Goal: Task Accomplishment & Management: Use online tool/utility

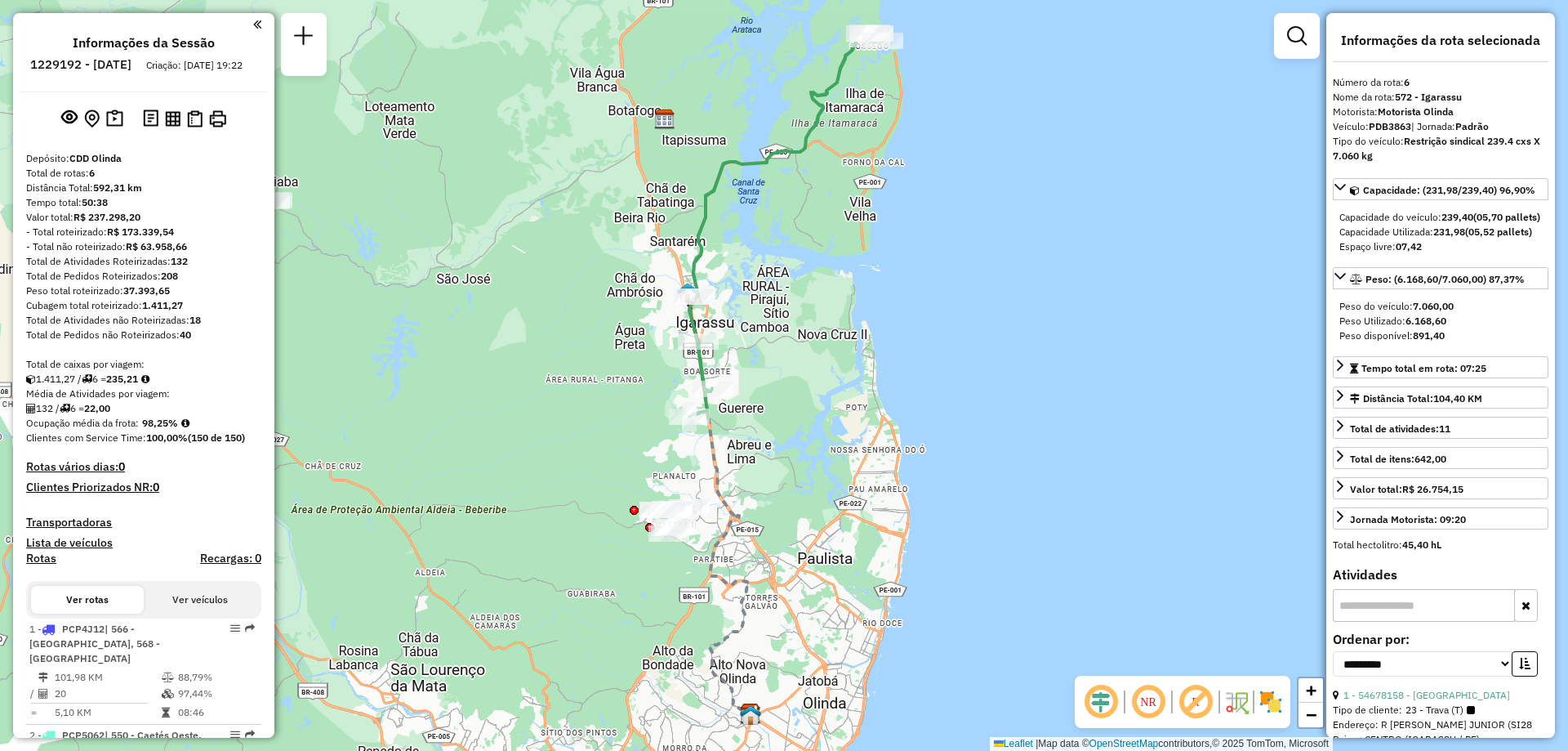
select select "**********"
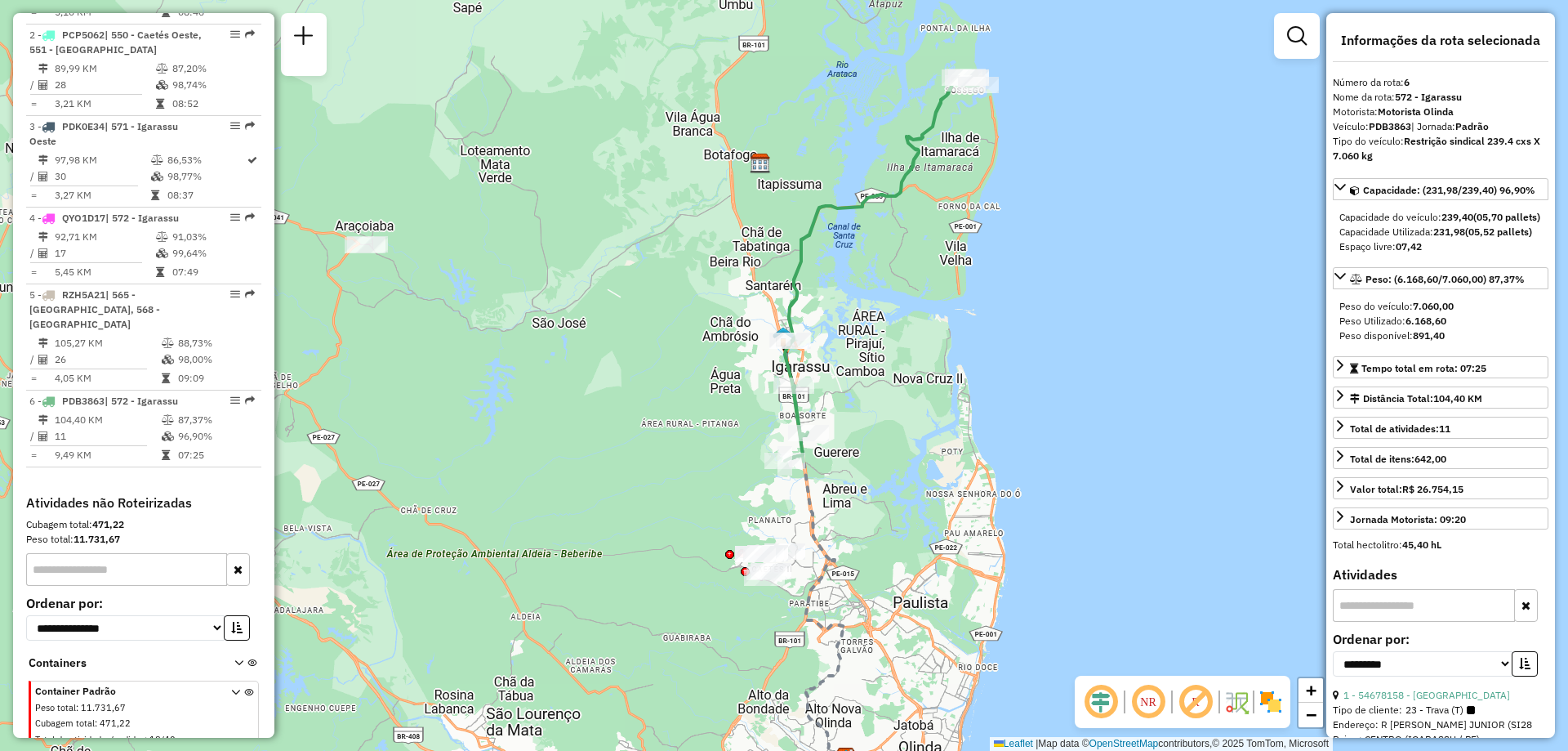
drag, startPoint x: 759, startPoint y: 263, endPoint x: 863, endPoint y: 314, distance: 115.8
click at [863, 314] on div "Janela de atendimento Grade de atendimento Capacidade Transportadoras Veículos …" at bounding box center [784, 376] width 1568 height 751
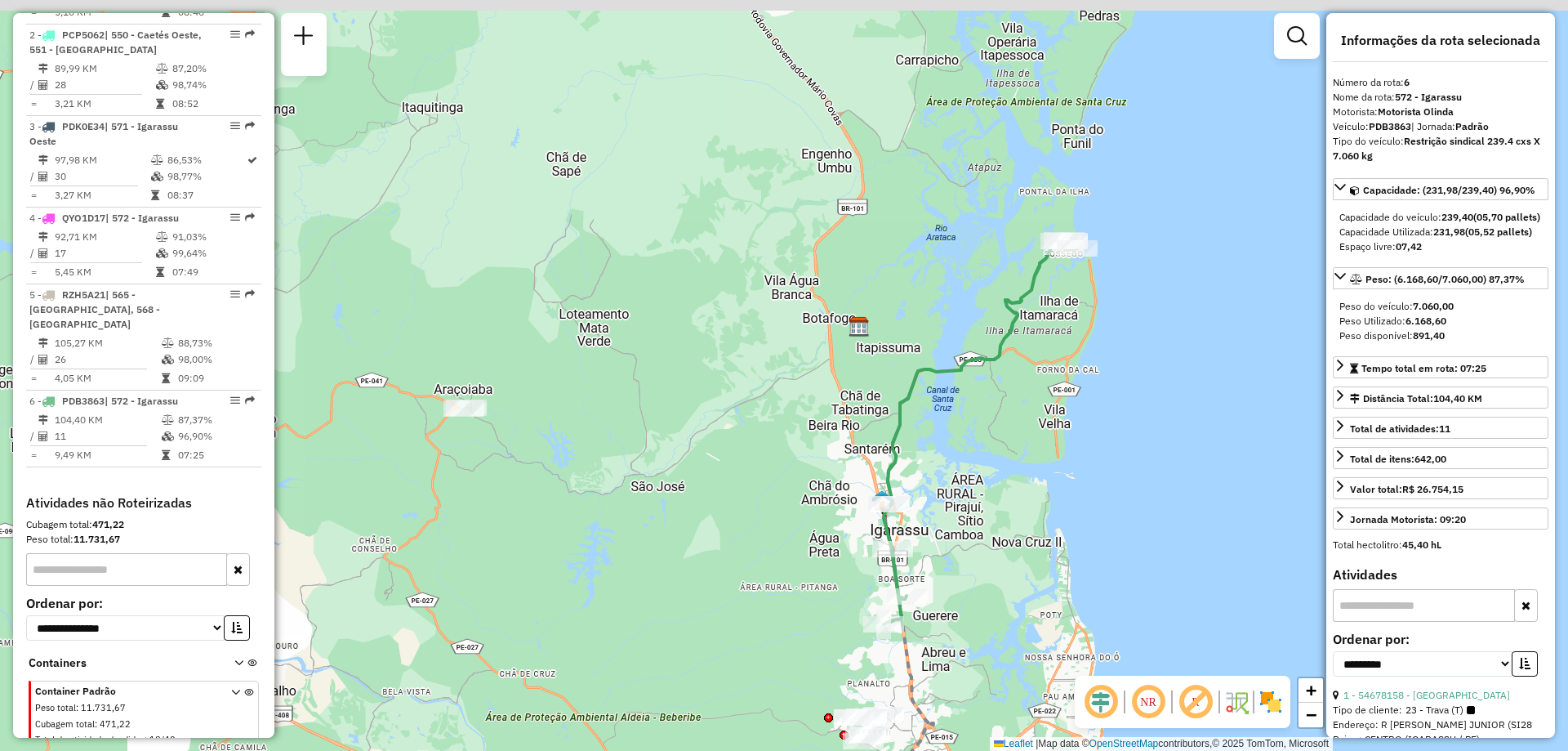
drag, startPoint x: 933, startPoint y: 149, endPoint x: 1039, endPoint y: 325, distance: 205.5
click at [1039, 325] on icon at bounding box center [980, 432] width 195 height 385
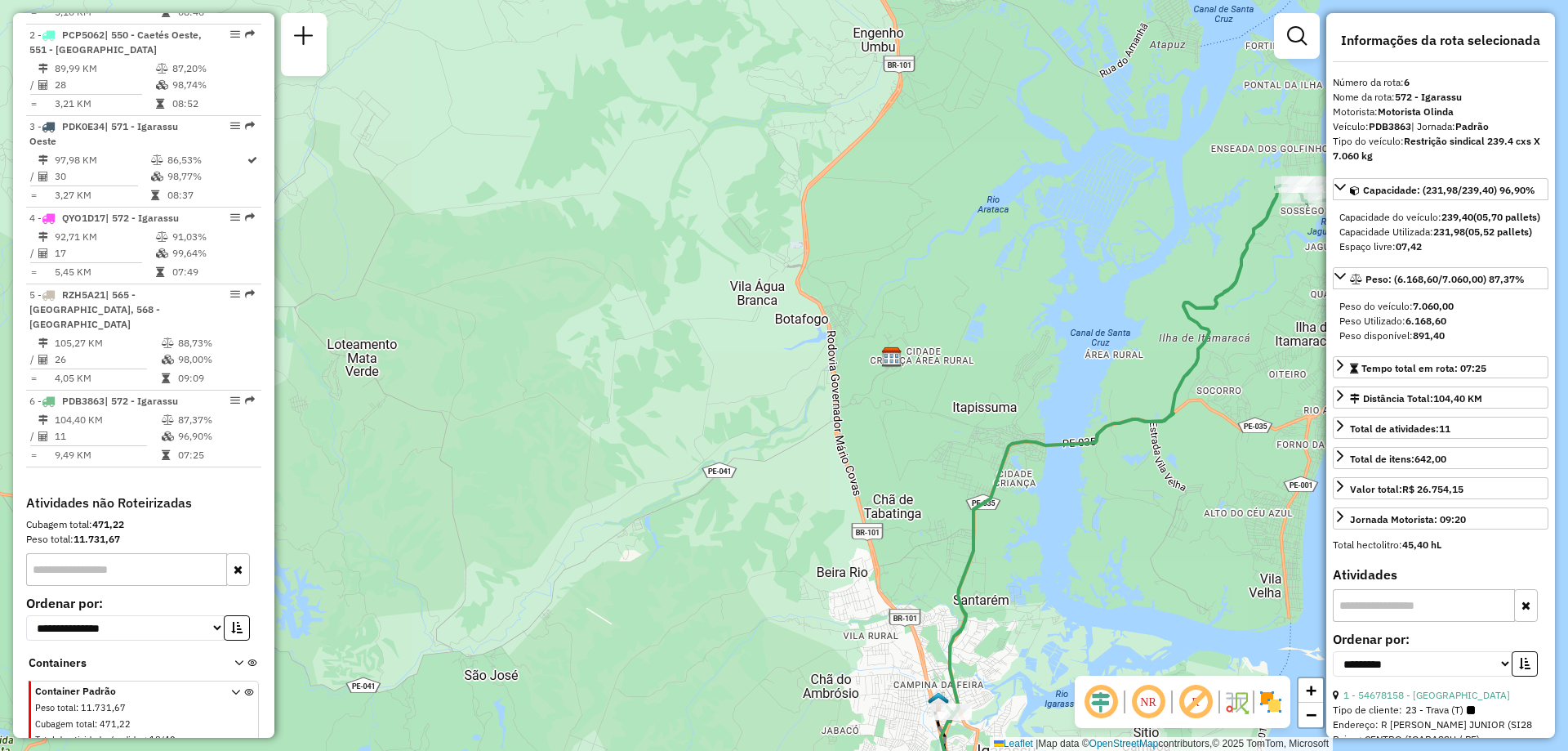
drag, startPoint x: 1132, startPoint y: 498, endPoint x: 1081, endPoint y: 459, distance: 64.2
click at [1111, 481] on div "Janela de atendimento Grade de atendimento Capacidade Transportadoras Veículos …" at bounding box center [784, 376] width 1568 height 751
click at [1083, 459] on div "Janela de atendimento Grade de atendimento Capacidade Transportadoras Veículos …" at bounding box center [784, 376] width 1568 height 751
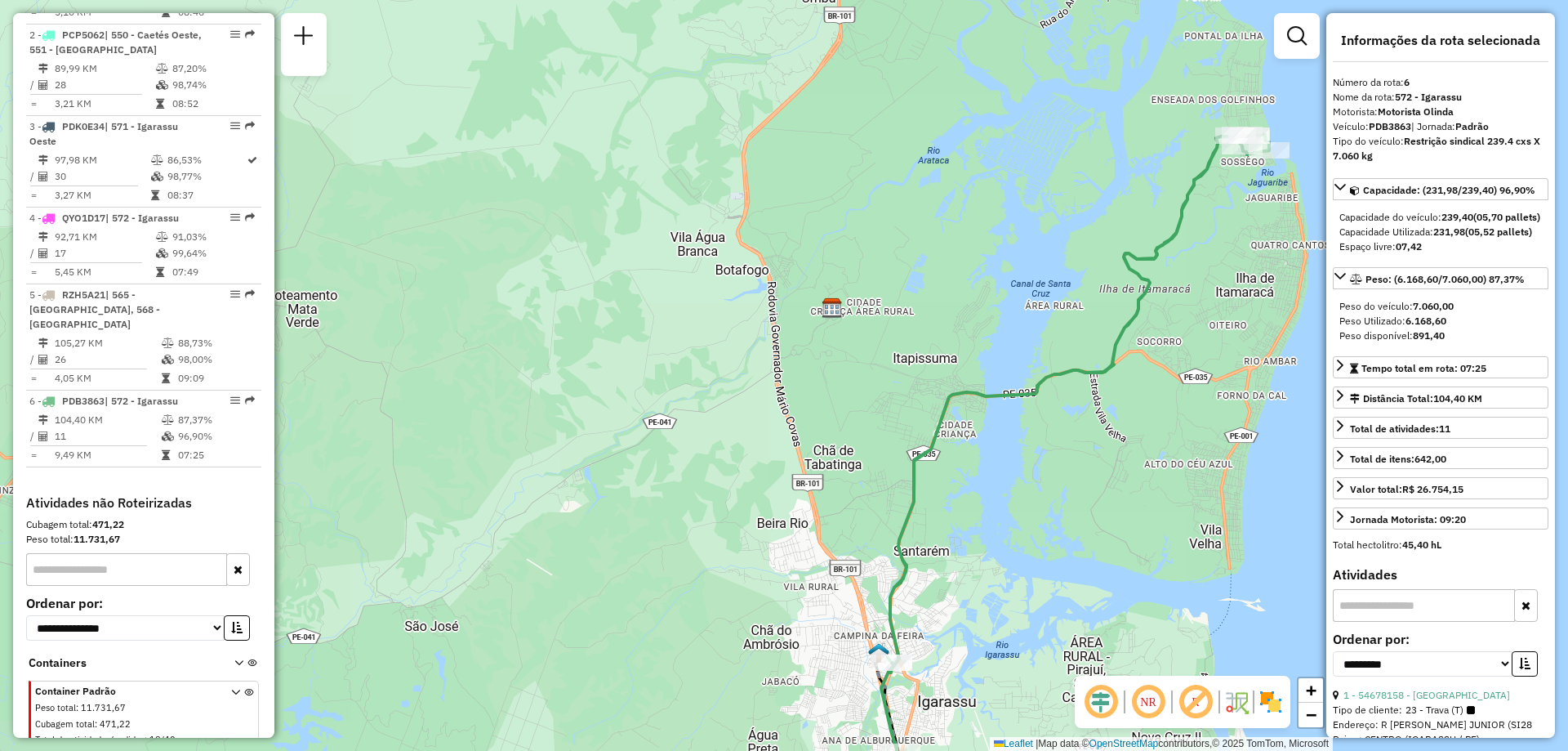
click at [1055, 436] on div "Janela de atendimento Grade de atendimento Capacidade Transportadoras Veículos …" at bounding box center [784, 376] width 1568 height 751
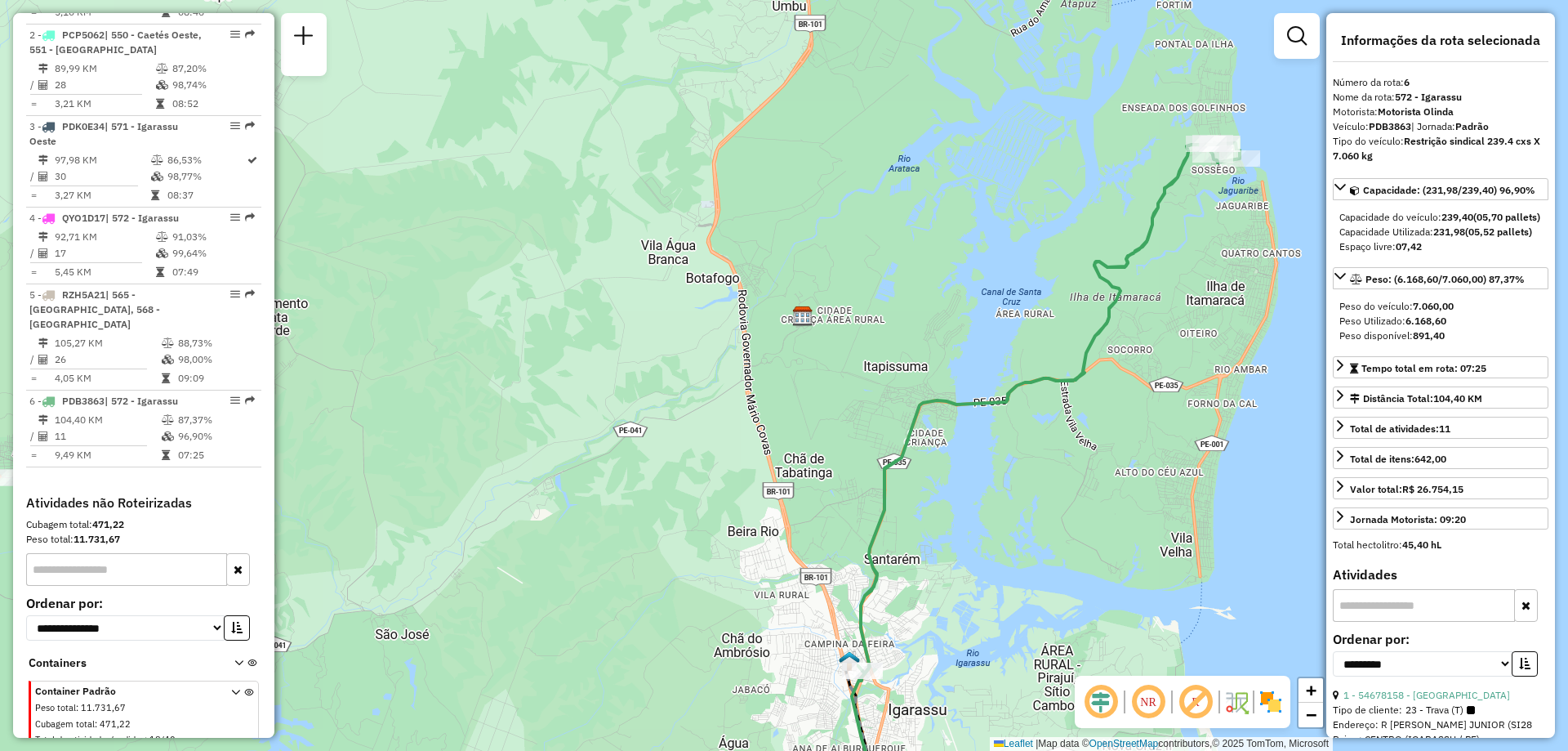
drag, startPoint x: 1200, startPoint y: 214, endPoint x: 1183, endPoint y: 219, distance: 17.7
click at [1183, 219] on div "Janela de atendimento Grade de atendimento Capacidade Transportadoras Veículos …" at bounding box center [784, 376] width 1568 height 751
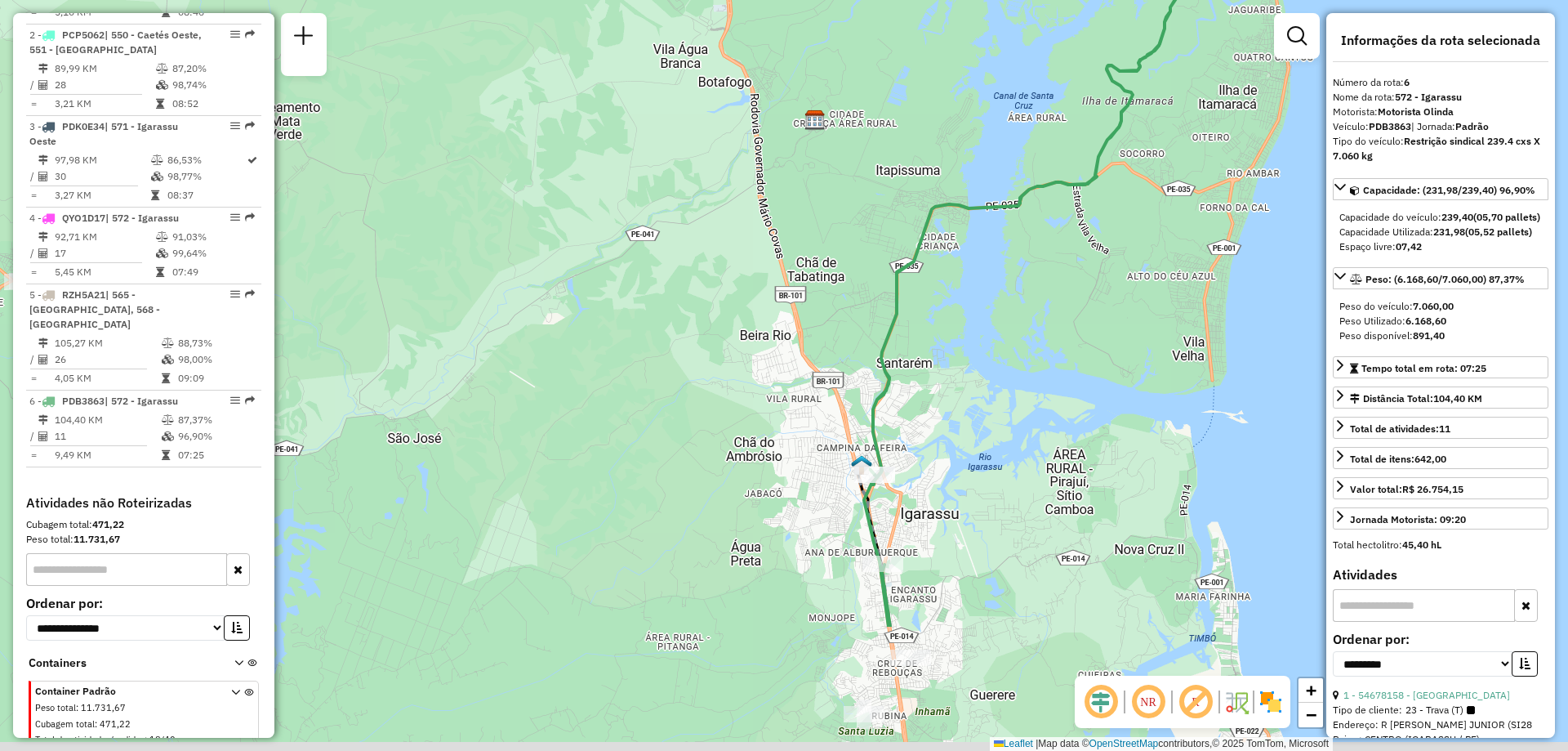
drag, startPoint x: 922, startPoint y: 602, endPoint x: 944, endPoint y: 403, distance: 200.2
click at [944, 403] on div "Janela de atendimento Grade de atendimento Capacidade Transportadoras Veículos …" at bounding box center [784, 376] width 1568 height 751
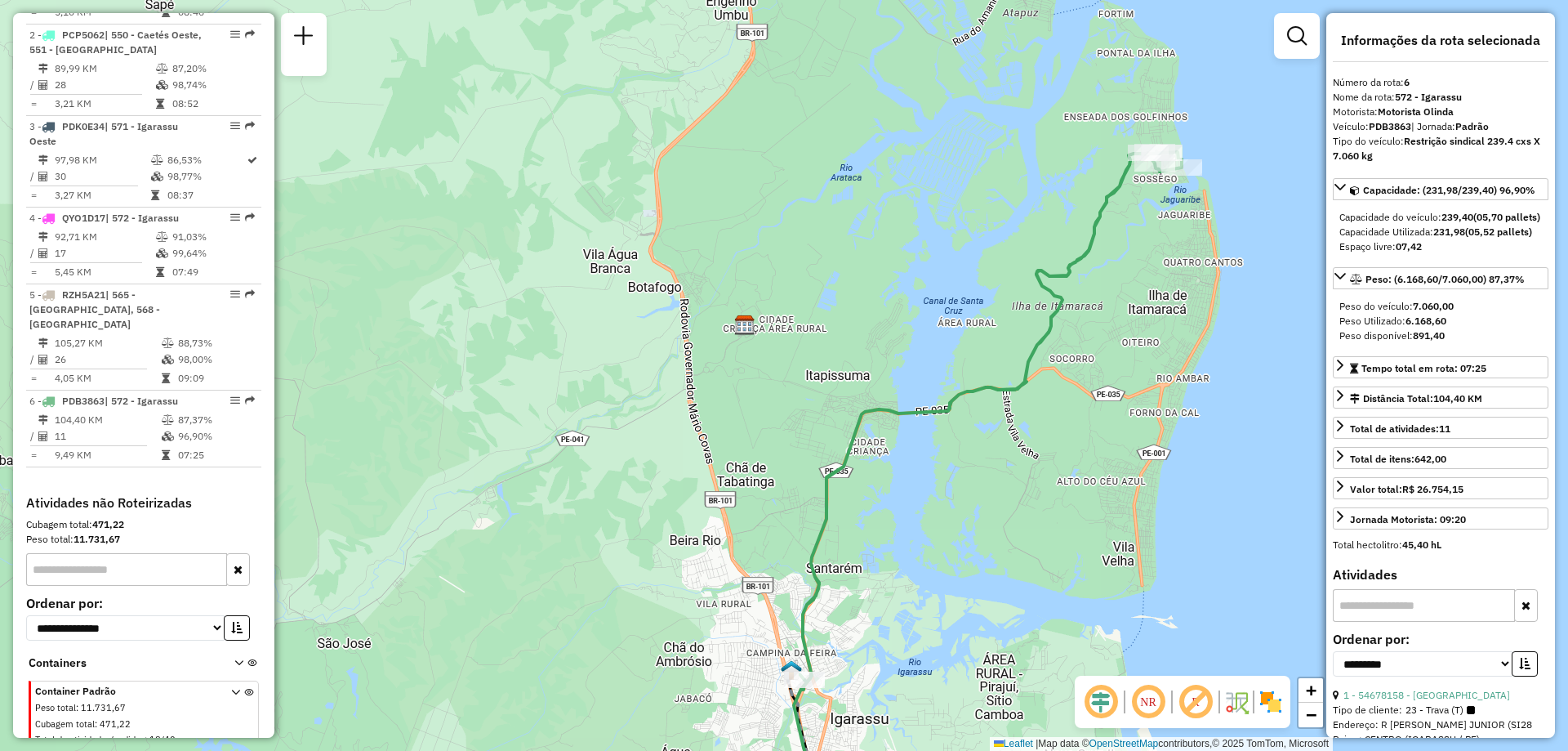
drag, startPoint x: 1031, startPoint y: 292, endPoint x: 956, endPoint y: 515, distance: 235.3
click at [957, 510] on div "Janela de atendimento Grade de atendimento Capacidade Transportadoras Veículos …" at bounding box center [784, 376] width 1568 height 751
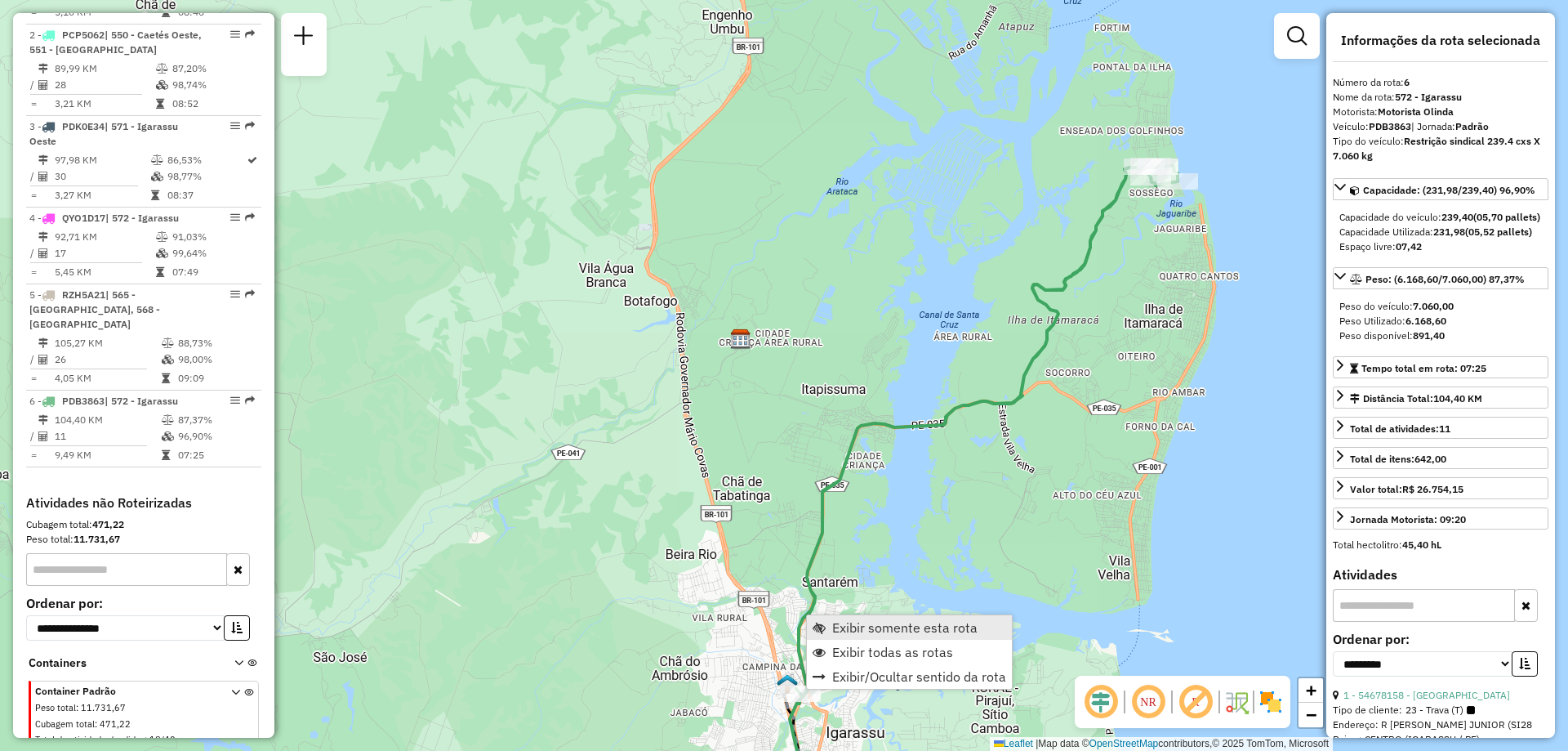
click at [838, 625] on span "Exibir somente esta rota" at bounding box center [905, 627] width 146 height 13
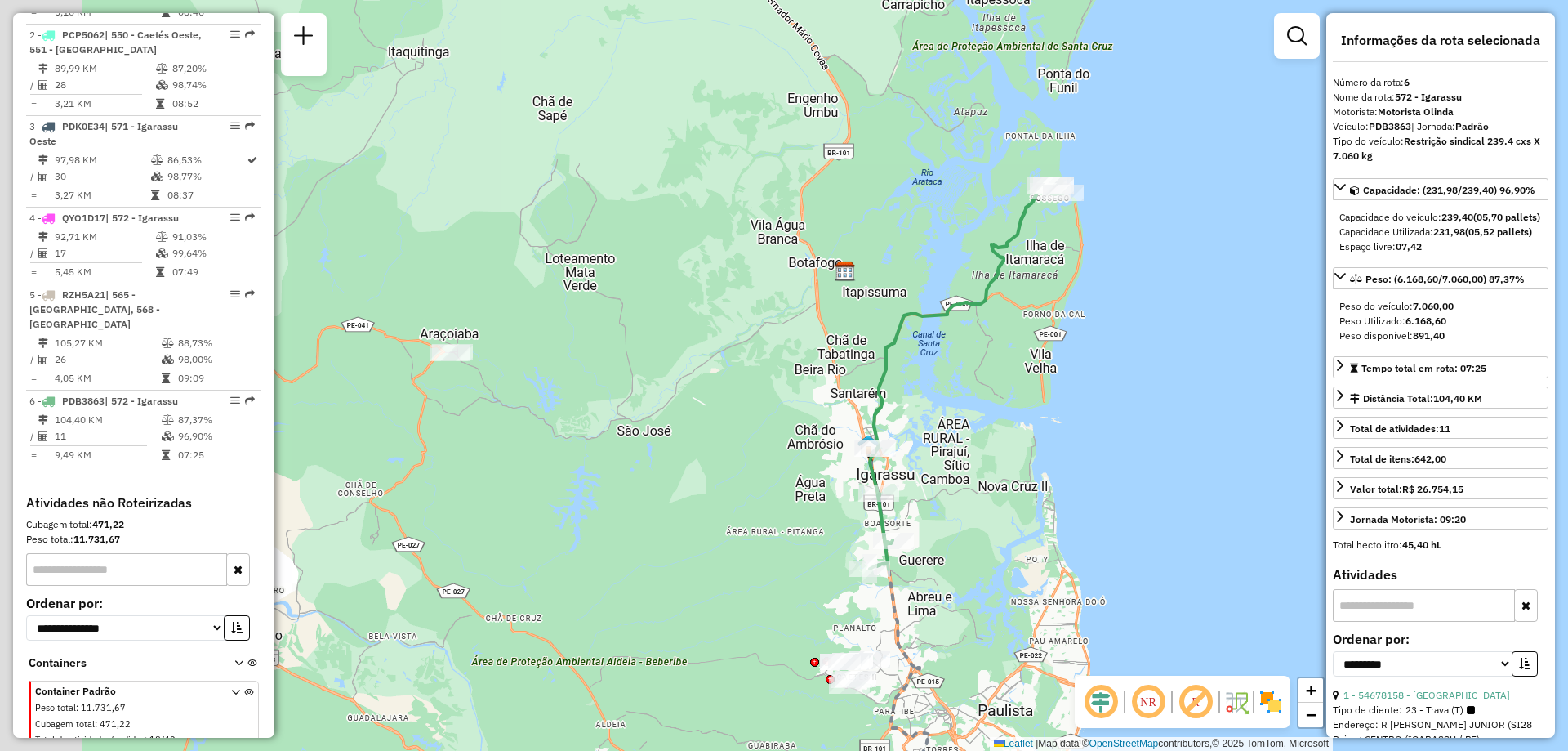
drag, startPoint x: 975, startPoint y: 304, endPoint x: 1023, endPoint y: 350, distance: 66.5
click at [1023, 350] on div "Janela de atendimento Grade de atendimento Capacidade Transportadoras Veículos …" at bounding box center [784, 376] width 1568 height 751
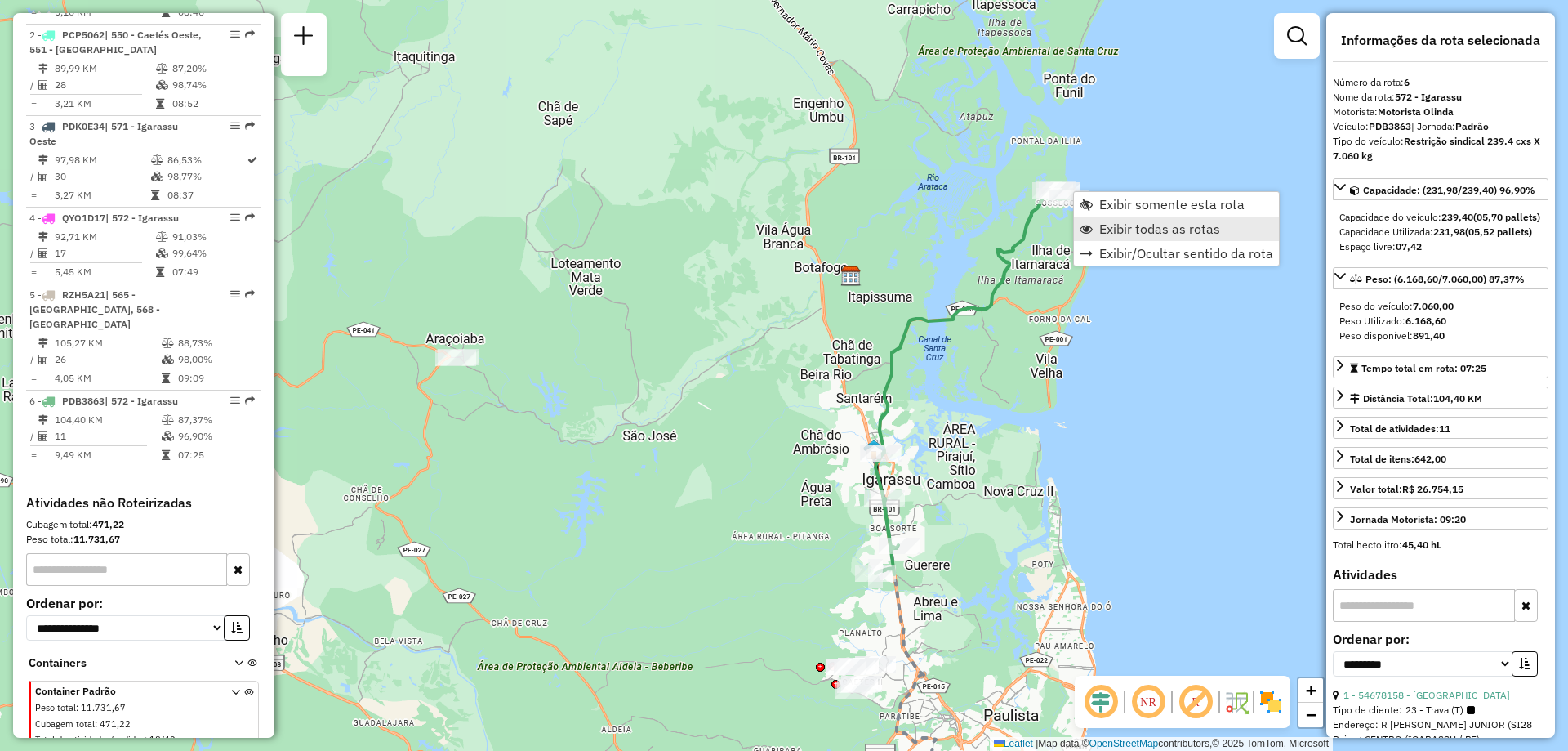
click at [1101, 224] on span "Exibir todas as rotas" at bounding box center [1159, 229] width 121 height 13
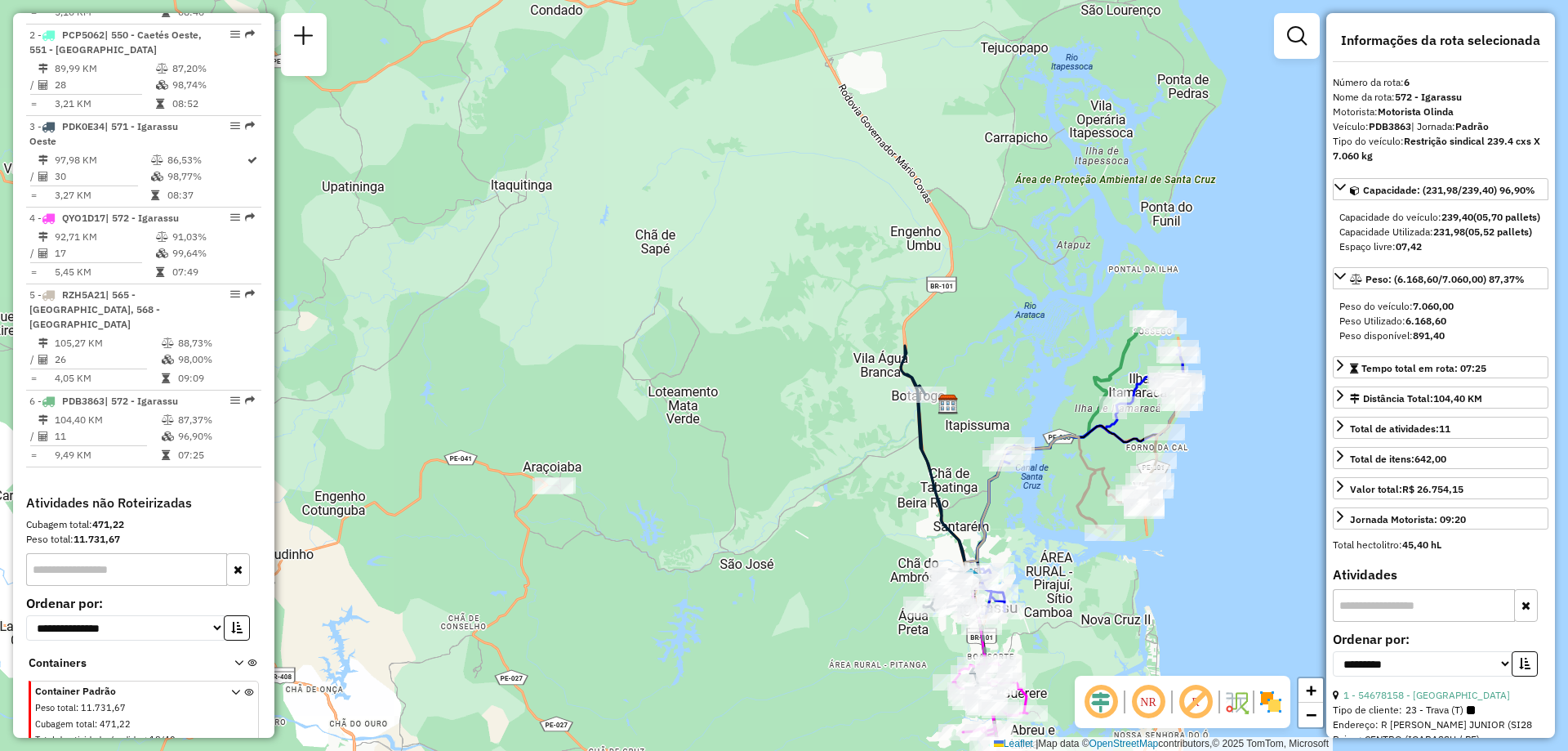
drag, startPoint x: 1095, startPoint y: 169, endPoint x: 1193, endPoint y: 297, distance: 161.2
click at [1193, 297] on div "Janela de atendimento Grade de atendimento Capacidade Transportadoras Veículos …" at bounding box center [784, 376] width 1568 height 751
click at [1144, 209] on div "Janela de atendimento Grade de atendimento Capacidade Transportadoras Veículos …" at bounding box center [784, 376] width 1568 height 751
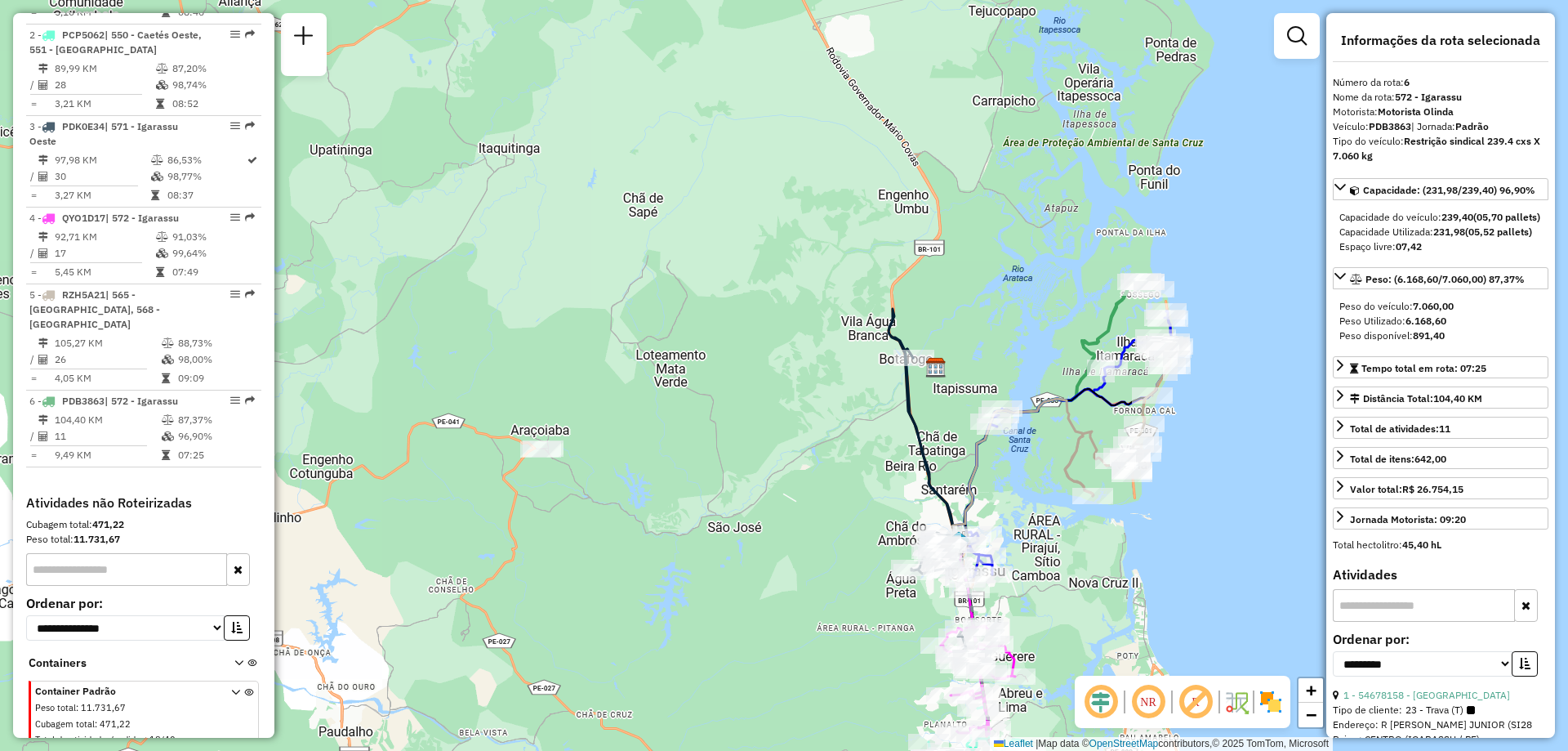
drag, startPoint x: 1143, startPoint y: 200, endPoint x: 1146, endPoint y: 159, distance: 41.1
click at [1146, 159] on div "Janela de atendimento Grade de atendimento Capacidade Transportadoras Veículos …" at bounding box center [784, 376] width 1568 height 751
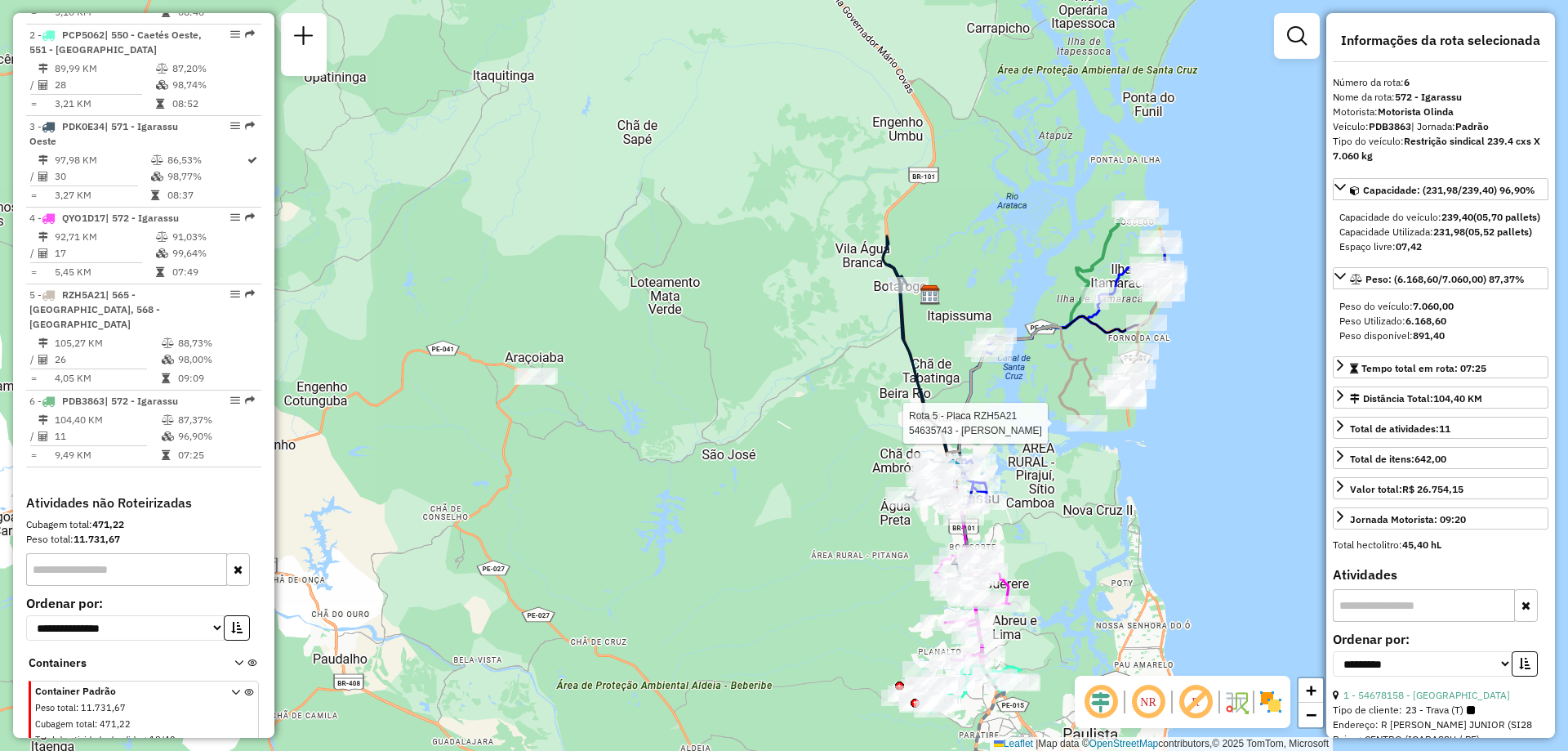
drag, startPoint x: 1087, startPoint y: 474, endPoint x: 1070, endPoint y: 414, distance: 62.4
click at [1070, 415] on div at bounding box center [1087, 423] width 41 height 17
